Goal: Information Seeking & Learning: Learn about a topic

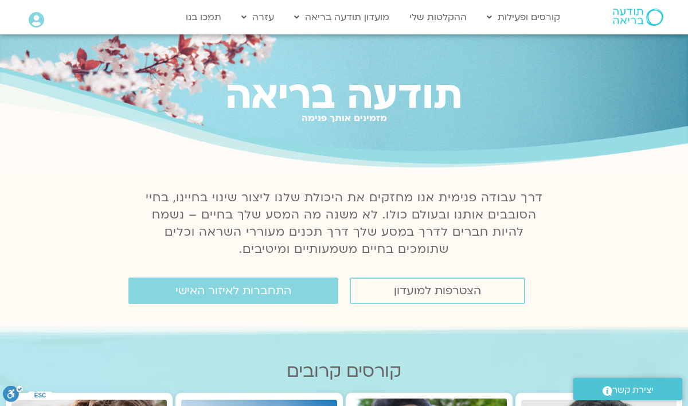
click at [34, 21] on icon at bounding box center [36, 20] width 15 height 16
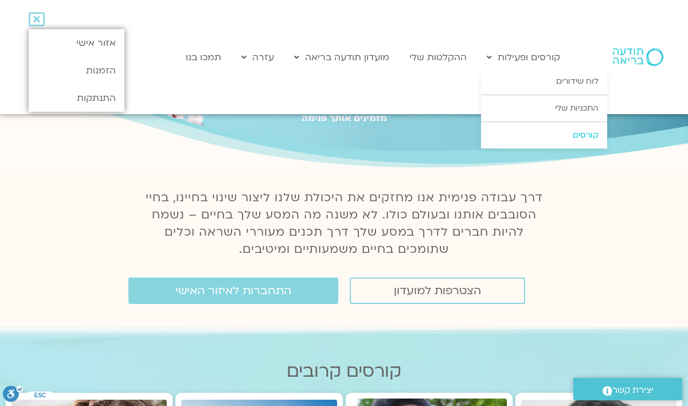
click at [588, 130] on link "קורסים" at bounding box center [544, 135] width 126 height 26
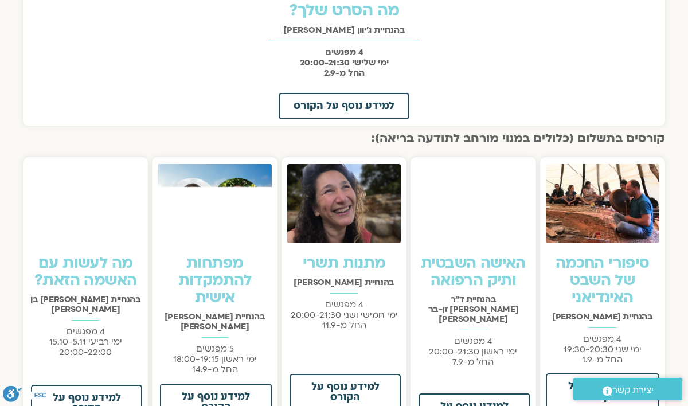
scroll to position [702, 0]
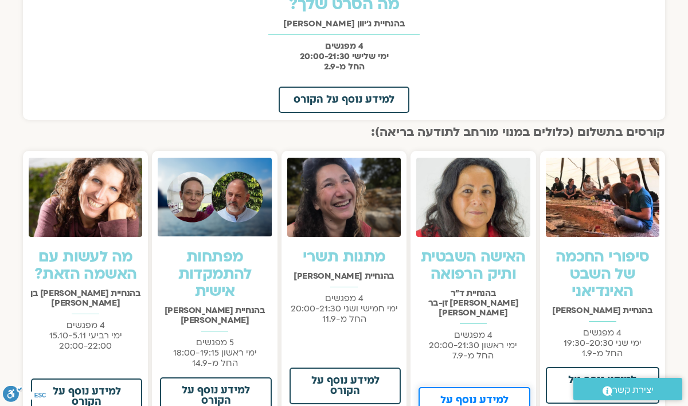
click at [464, 395] on span "למידע נוסף על הקורס" at bounding box center [474, 405] width 81 height 21
